Goal: Task Accomplishment & Management: Manage account settings

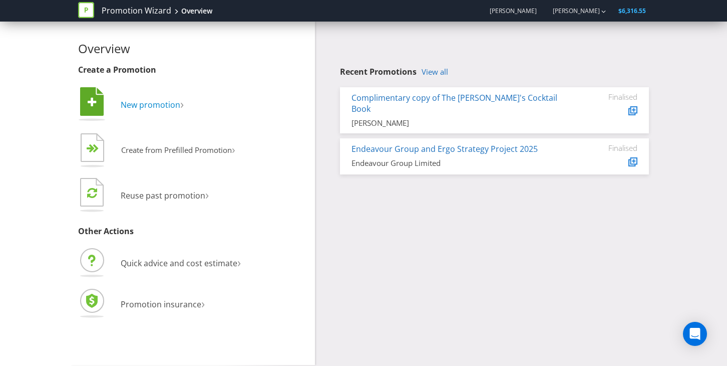
click at [169, 109] on span "New promotion" at bounding box center [151, 104] width 60 height 11
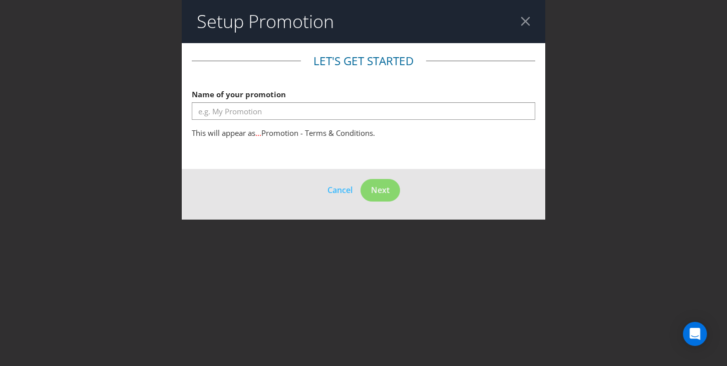
click at [129, 170] on div "Setup Promotion Let's get started Name of your promotion This will appear as ..…" at bounding box center [363, 183] width 727 height 366
click at [539, 23] on header "Setup Promotion" at bounding box center [364, 21] width 364 height 43
click at [523, 23] on div at bounding box center [526, 22] width 10 height 10
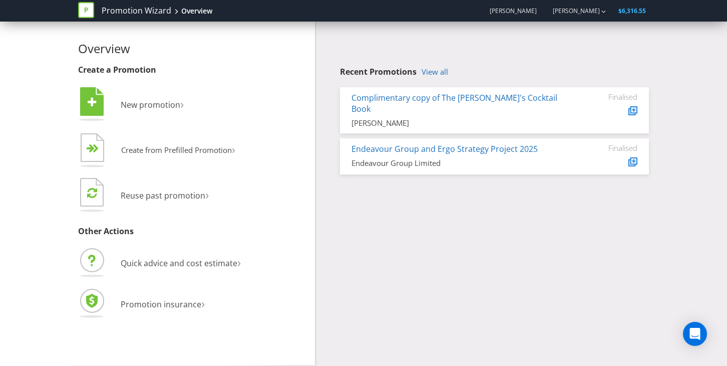
click at [434, 78] on div "Recent Promotions View all Complimentary copy of The Dan's Cocktail Book [PERSO…" at bounding box center [494, 121] width 309 height 107
click at [432, 72] on link "View all" at bounding box center [435, 72] width 27 height 9
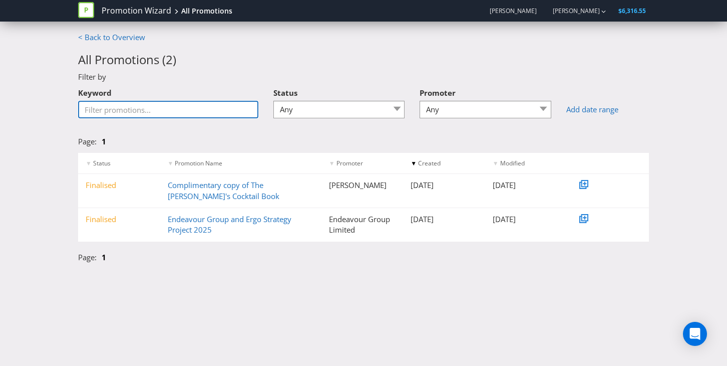
click at [182, 113] on input "Keyword" at bounding box center [168, 110] width 180 height 18
click at [182, 112] on input "Keyword" at bounding box center [168, 110] width 180 height 18
click at [182, 111] on input "Keyword" at bounding box center [168, 110] width 180 height 18
click at [528, 10] on span "[PERSON_NAME]" at bounding box center [513, 11] width 47 height 9
click at [569, 17] on div "[PERSON_NAME]" at bounding box center [575, 11] width 64 height 18
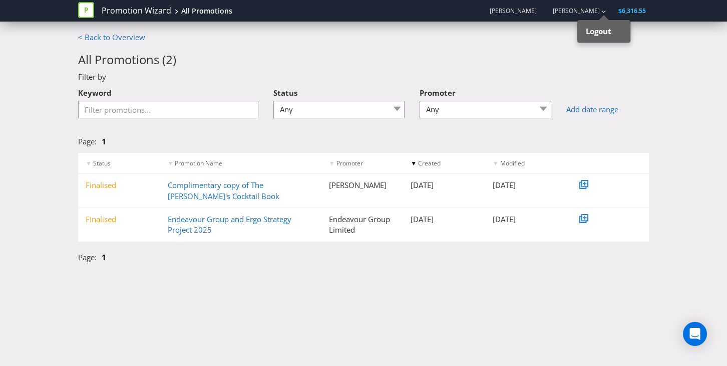
click at [333, 38] on div "< Back to Overview All Promotions ( 2 ) Filter by Keyword Status Any Draft Unde…" at bounding box center [364, 150] width 586 height 236
click at [140, 37] on link "< Back to Overview" at bounding box center [111, 37] width 67 height 10
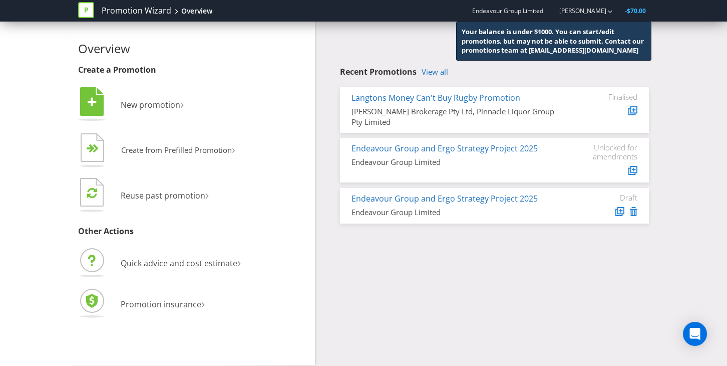
click at [437, 85] on div "Recent Promotions View all Langtons Money Can't Buy Rugby Promotion [PERSON_NAM…" at bounding box center [494, 146] width 309 height 156
click at [437, 79] on div "Recent Promotions View all Langtons Money Can't Buy Rugby Promotion [PERSON_NAM…" at bounding box center [494, 146] width 309 height 156
click at [437, 76] on link "View all" at bounding box center [435, 72] width 27 height 9
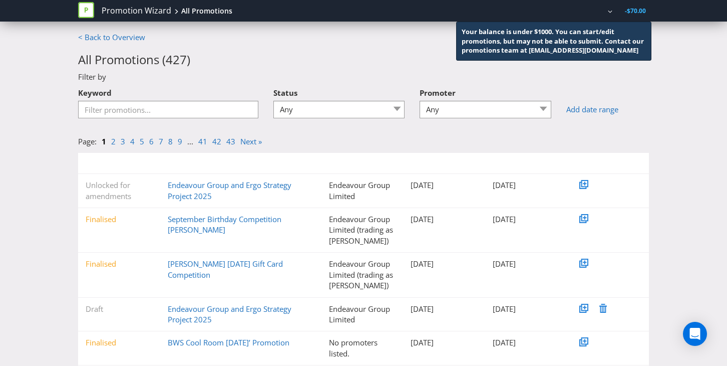
scroll to position [193, 0]
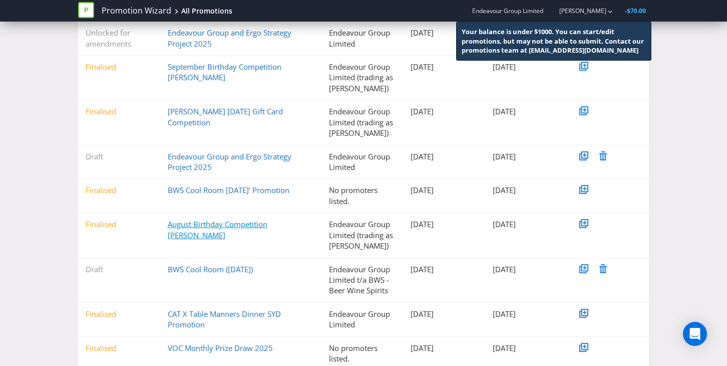
click at [240, 223] on link "August Birthday Competition [PERSON_NAME]" at bounding box center [218, 229] width 100 height 21
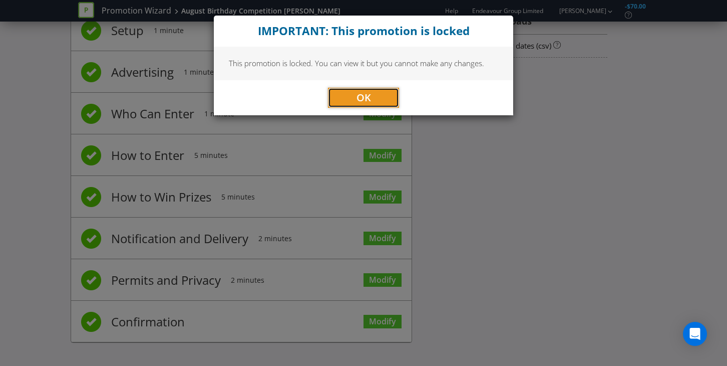
click at [360, 101] on span "OK" at bounding box center [364, 98] width 15 height 14
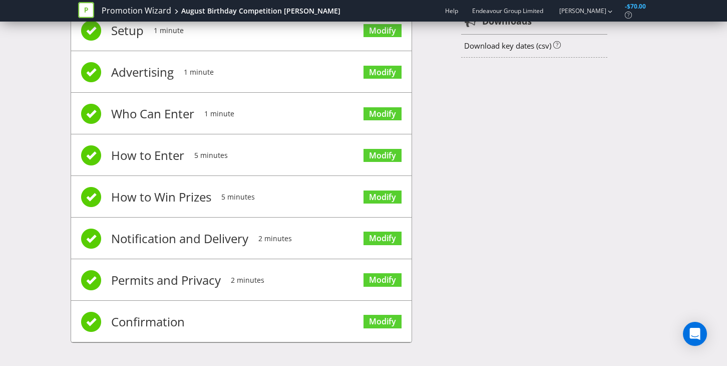
scroll to position [0, 0]
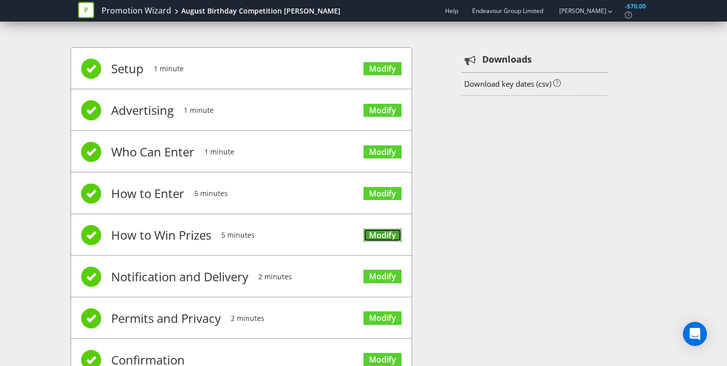
click at [382, 238] on link "Modify" at bounding box center [383, 235] width 38 height 14
